Goal: Information Seeking & Learning: Find specific fact

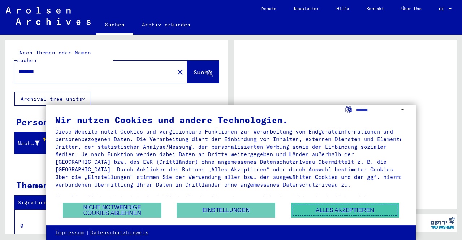
click at [355, 212] on button "Alles akzeptieren" at bounding box center [345, 210] width 108 height 15
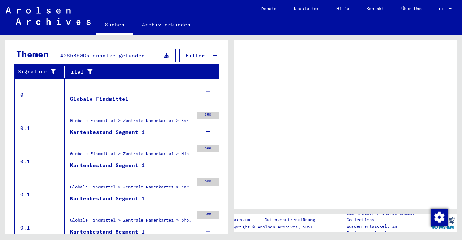
scroll to position [153, 0]
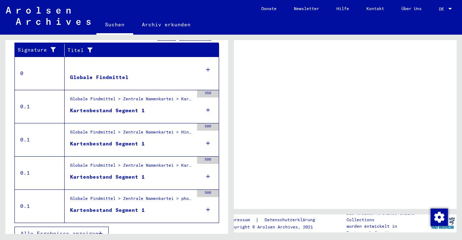
click at [117, 107] on div "Kartenbestand Segment 1" at bounding box center [107, 111] width 75 height 8
click at [206, 100] on icon at bounding box center [208, 110] width 4 height 25
click at [75, 230] on span "Alle Ergebnisse anzeigen" at bounding box center [60, 233] width 78 height 7
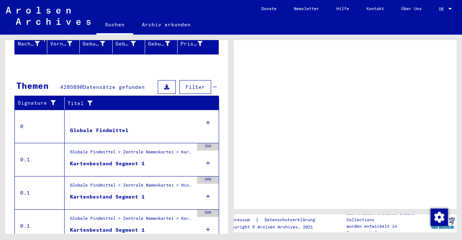
scroll to position [108, 0]
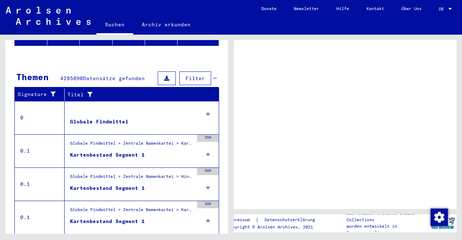
click at [94, 151] on div "Kartenbestand Segment 1" at bounding box center [107, 155] width 75 height 8
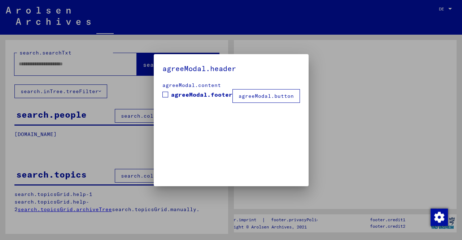
type input "********"
click at [93, 145] on div at bounding box center [231, 120] width 462 height 240
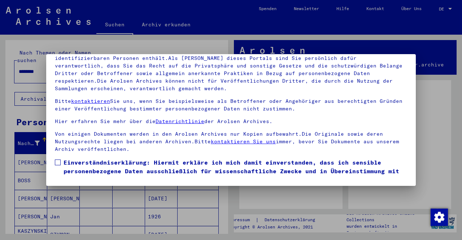
scroll to position [0, 0]
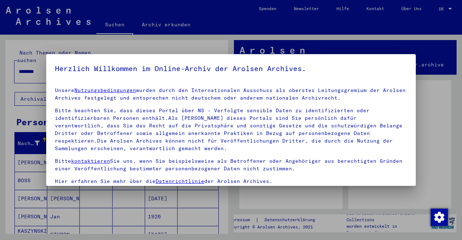
click at [449, 86] on div at bounding box center [231, 120] width 462 height 240
click at [5, 185] on div at bounding box center [231, 120] width 462 height 240
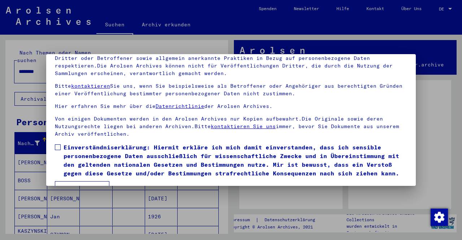
scroll to position [60, 0]
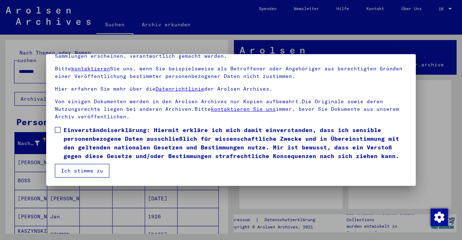
click at [60, 127] on span at bounding box center [58, 130] width 6 height 6
click at [69, 169] on button "Ich stimme zu" at bounding box center [82, 171] width 55 height 14
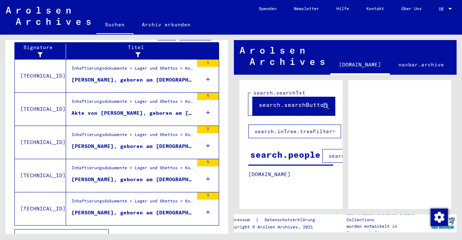
scroll to position [266, 0]
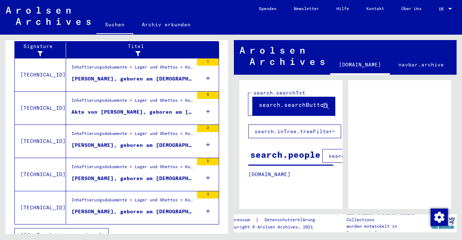
click at [103, 228] on button "Alle Ergebnisse anzeigen" at bounding box center [61, 235] width 94 height 14
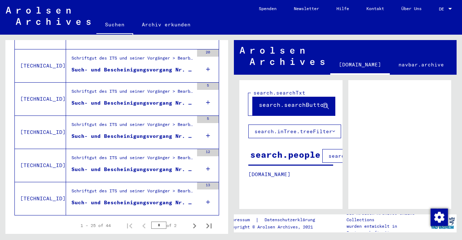
scroll to position [818, 0]
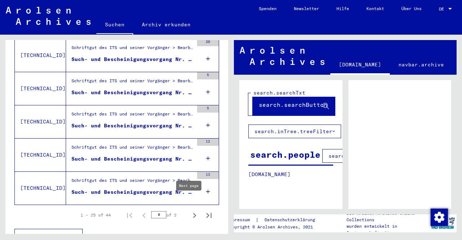
click at [190, 211] on icon "Next page" at bounding box center [195, 216] width 10 height 10
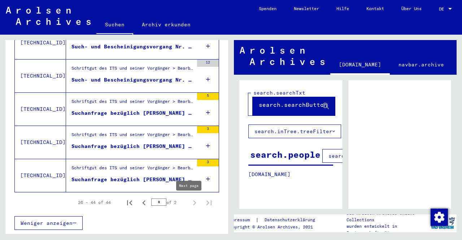
type input "*"
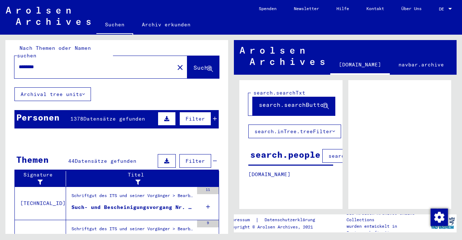
scroll to position [0, 0]
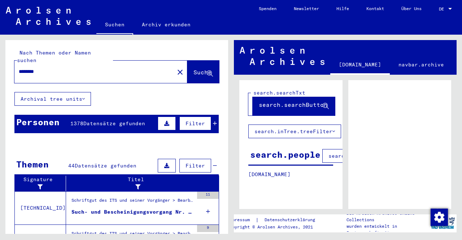
drag, startPoint x: 54, startPoint y: 63, endPoint x: 0, endPoint y: 67, distance: 54.0
click at [0, 67] on div "Nach Themen oder Namen suchen ******** close Suche Archival tree units Personen…" at bounding box center [115, 134] width 231 height 199
click at [194, 69] on span "Suche" at bounding box center [203, 72] width 18 height 7
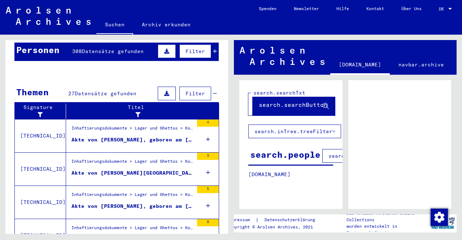
scroll to position [108, 0]
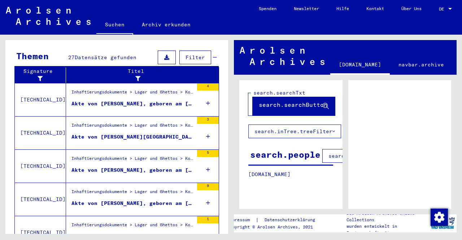
click at [202, 118] on mat-cell "13546" at bounding box center [198, 127] width 41 height 18
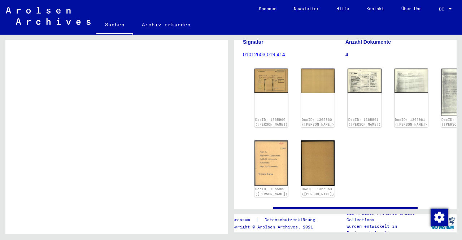
scroll to position [59, 0]
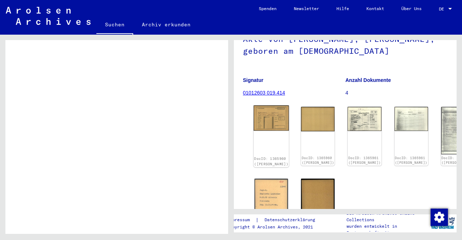
click at [270, 112] on img at bounding box center [271, 117] width 35 height 25
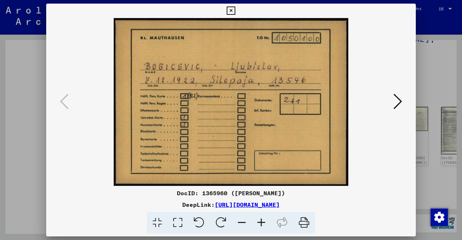
click at [231, 8] on icon at bounding box center [231, 11] width 8 height 9
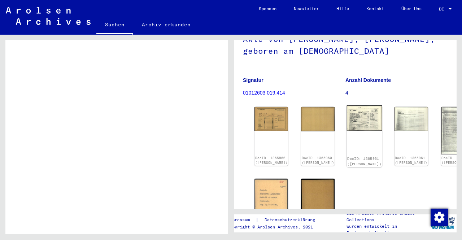
click at [347, 119] on img at bounding box center [364, 117] width 35 height 25
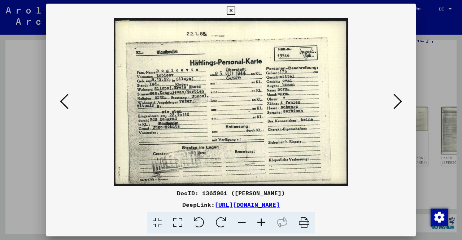
click at [229, 10] on icon at bounding box center [231, 11] width 8 height 9
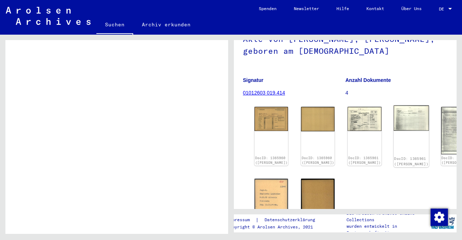
click at [394, 112] on img at bounding box center [411, 118] width 35 height 26
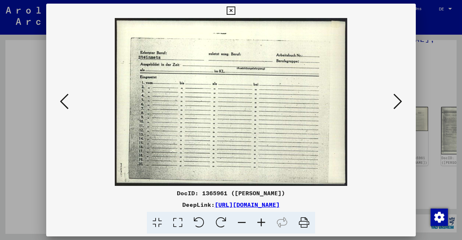
click at [233, 9] on icon at bounding box center [231, 11] width 8 height 9
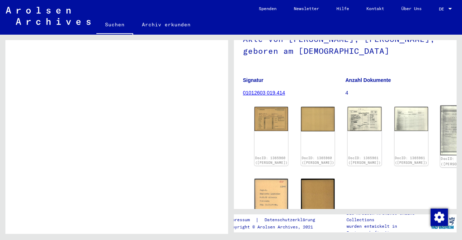
click at [440, 125] on img at bounding box center [457, 130] width 35 height 50
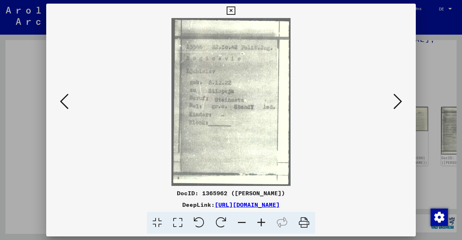
click at [235, 8] on icon at bounding box center [231, 11] width 8 height 9
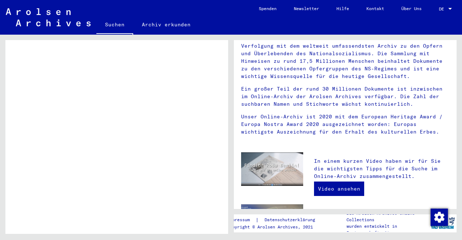
scroll to position [50, 0]
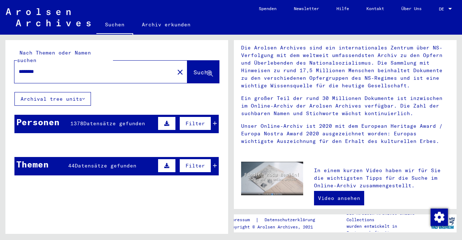
click at [57, 68] on input "********" at bounding box center [92, 72] width 147 height 8
drag, startPoint x: 57, startPoint y: 65, endPoint x: 0, endPoint y: 56, distance: 57.7
click at [0, 56] on div "Nach Themen oder Namen suchen ******** close Suche Archival tree units Personen…" at bounding box center [115, 134] width 231 height 199
click at [194, 69] on span "Suche" at bounding box center [203, 72] width 18 height 7
click at [197, 120] on span "Filter" at bounding box center [196, 123] width 20 height 7
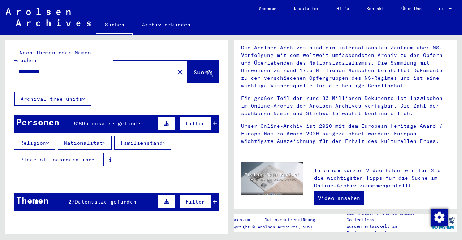
scroll to position [72, 0]
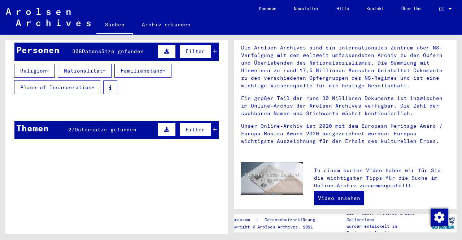
click at [74, 64] on button "Nationalität" at bounding box center [85, 71] width 54 height 14
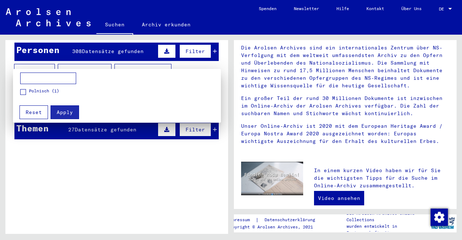
click at [152, 63] on div at bounding box center [231, 120] width 462 height 240
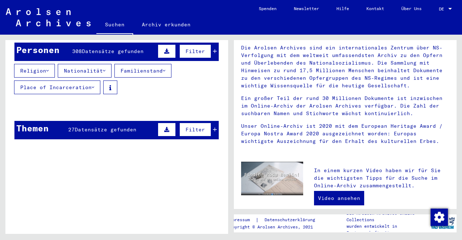
click at [151, 64] on button "Familienstand" at bounding box center [143, 71] width 57 height 14
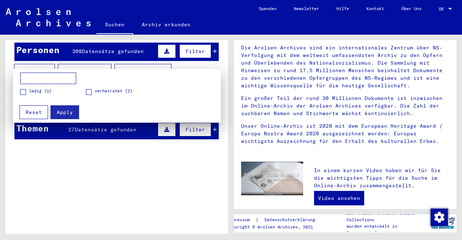
click at [151, 63] on div at bounding box center [231, 120] width 462 height 240
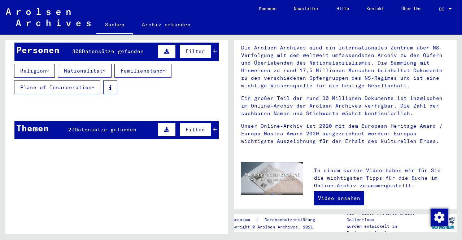
click at [46, 64] on button "Religion" at bounding box center [34, 71] width 41 height 14
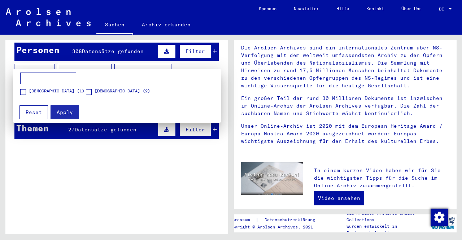
click at [46, 61] on div at bounding box center [231, 120] width 462 height 240
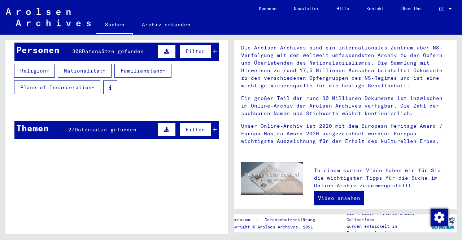
click at [82, 81] on button "Place of Incarceration" at bounding box center [57, 88] width 86 height 14
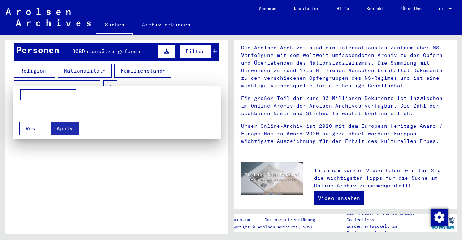
click at [82, 80] on div at bounding box center [231, 120] width 462 height 240
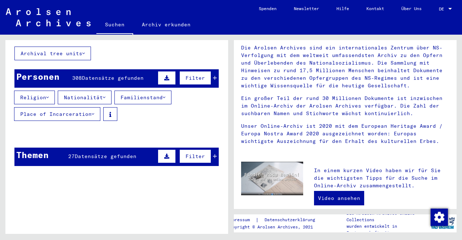
scroll to position [36, 0]
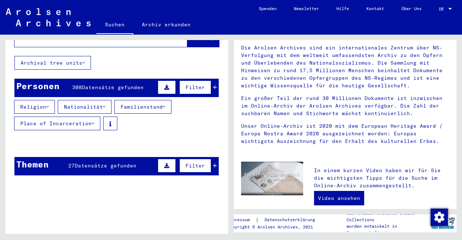
click at [75, 84] on span "308" at bounding box center [77, 87] width 10 height 7
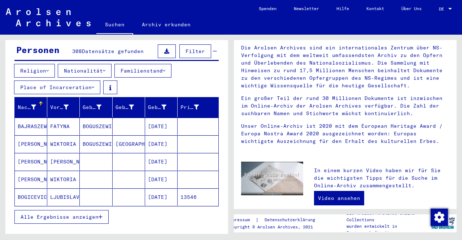
scroll to position [144, 0]
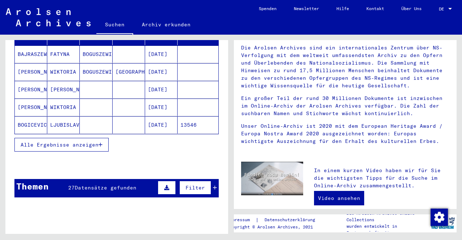
click at [60, 142] on span "Alle Ergebnisse anzeigen" at bounding box center [60, 145] width 78 height 7
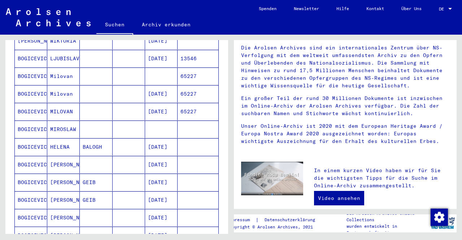
scroll to position [217, 0]
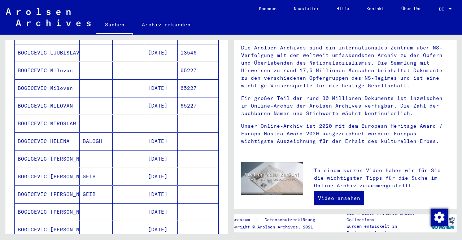
click at [60, 133] on mat-cell "HELENA" at bounding box center [63, 141] width 33 height 17
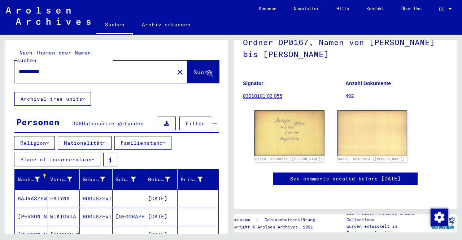
drag, startPoint x: 61, startPoint y: 62, endPoint x: 0, endPoint y: 62, distance: 60.7
click at [0, 62] on div "**********" at bounding box center [115, 134] width 231 height 199
type input "********"
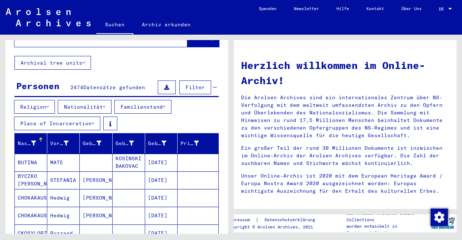
scroll to position [108, 0]
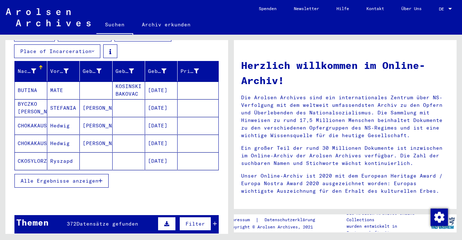
click at [86, 178] on span "Alle Ergebnisse anzeigen" at bounding box center [60, 181] width 78 height 7
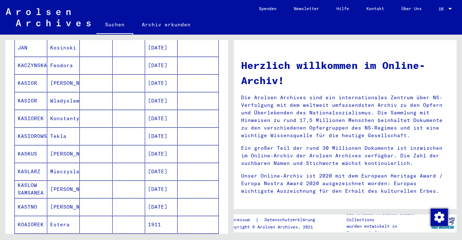
scroll to position [470, 0]
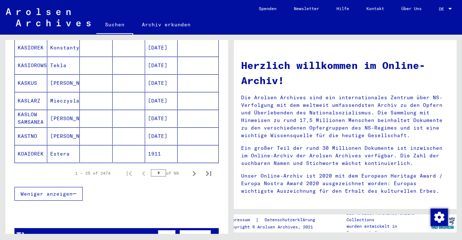
click at [57, 191] on span "Weniger anzeigen" at bounding box center [47, 194] width 52 height 7
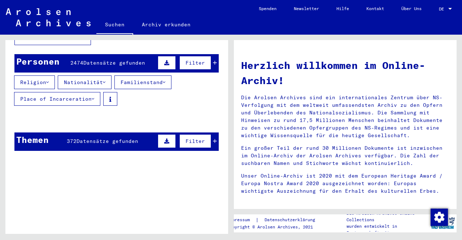
scroll to position [0, 0]
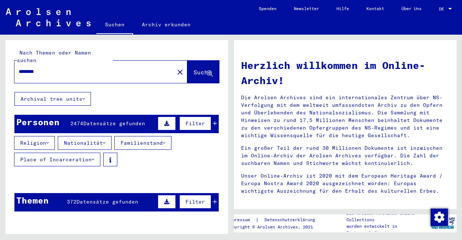
click at [102, 120] on span "Datensätze gefunden" at bounding box center [114, 123] width 62 height 7
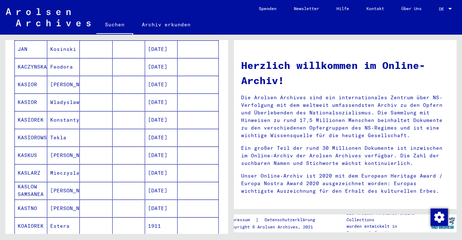
scroll to position [289, 0]
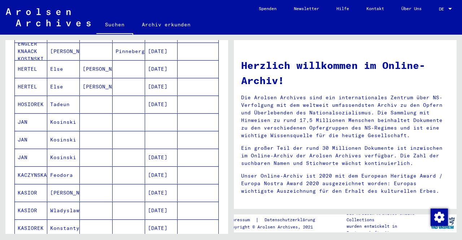
click at [158, 149] on mat-cell "[DATE]" at bounding box center [161, 157] width 33 height 17
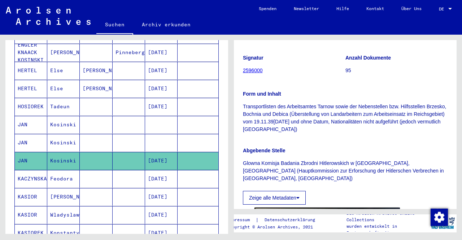
scroll to position [181, 0]
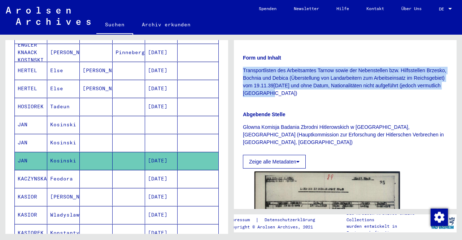
drag, startPoint x: 244, startPoint y: 68, endPoint x: 305, endPoint y: 94, distance: 66.5
click at [305, 94] on p "Transportlisten des Arbeitsamtes Tarnow sowie der Nebenstellen bzw. Hilfsstelle…" at bounding box center [345, 82] width 205 height 30
copy p "Transportlisten des Arbeitsamtes Tarnow sowie der Nebenstellen bzw. Hilfsstelle…"
